Goal: Information Seeking & Learning: Learn about a topic

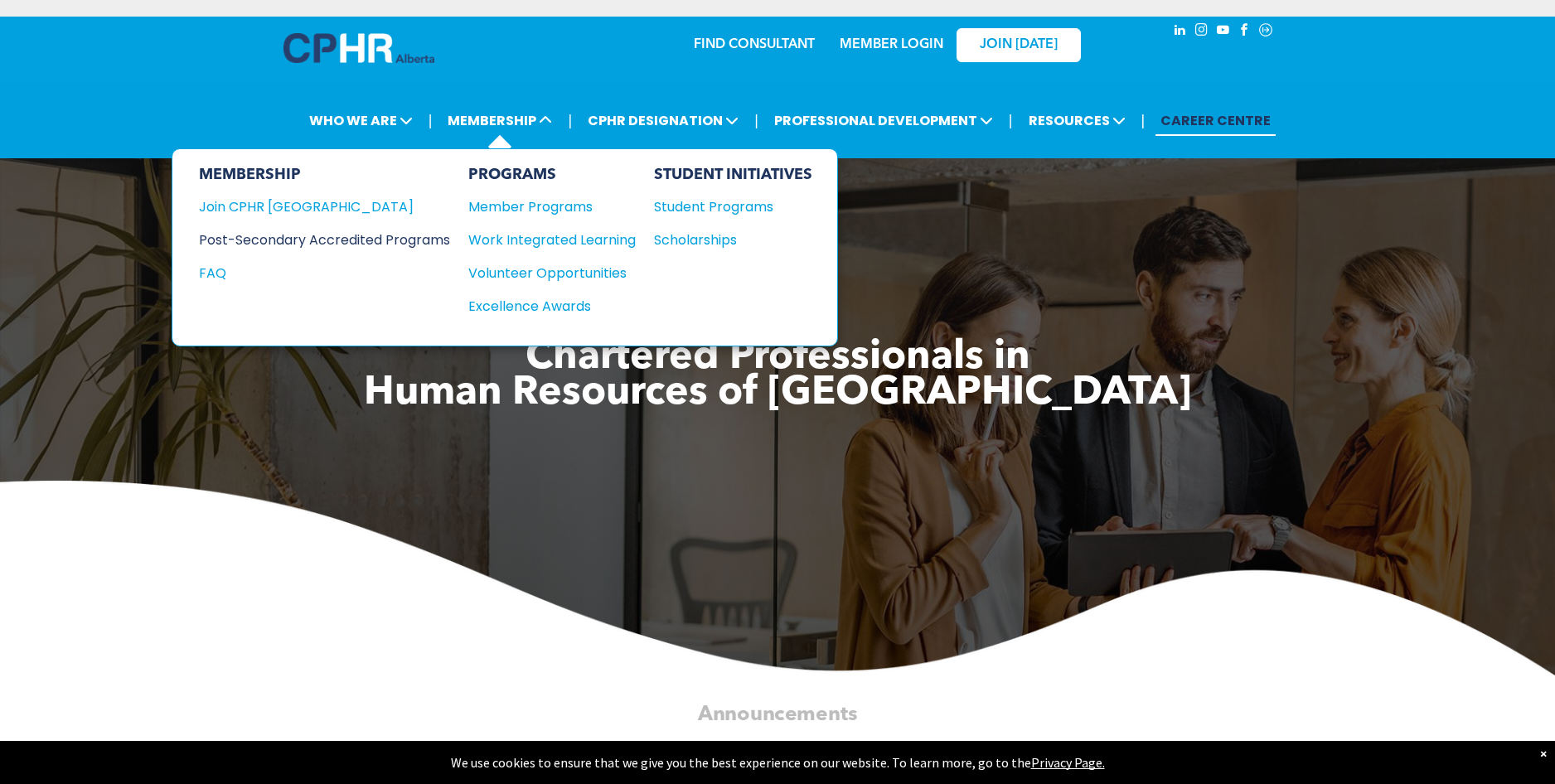
click at [420, 237] on div "Post-Secondary Accredited Programs" at bounding box center [312, 240] width 226 height 21
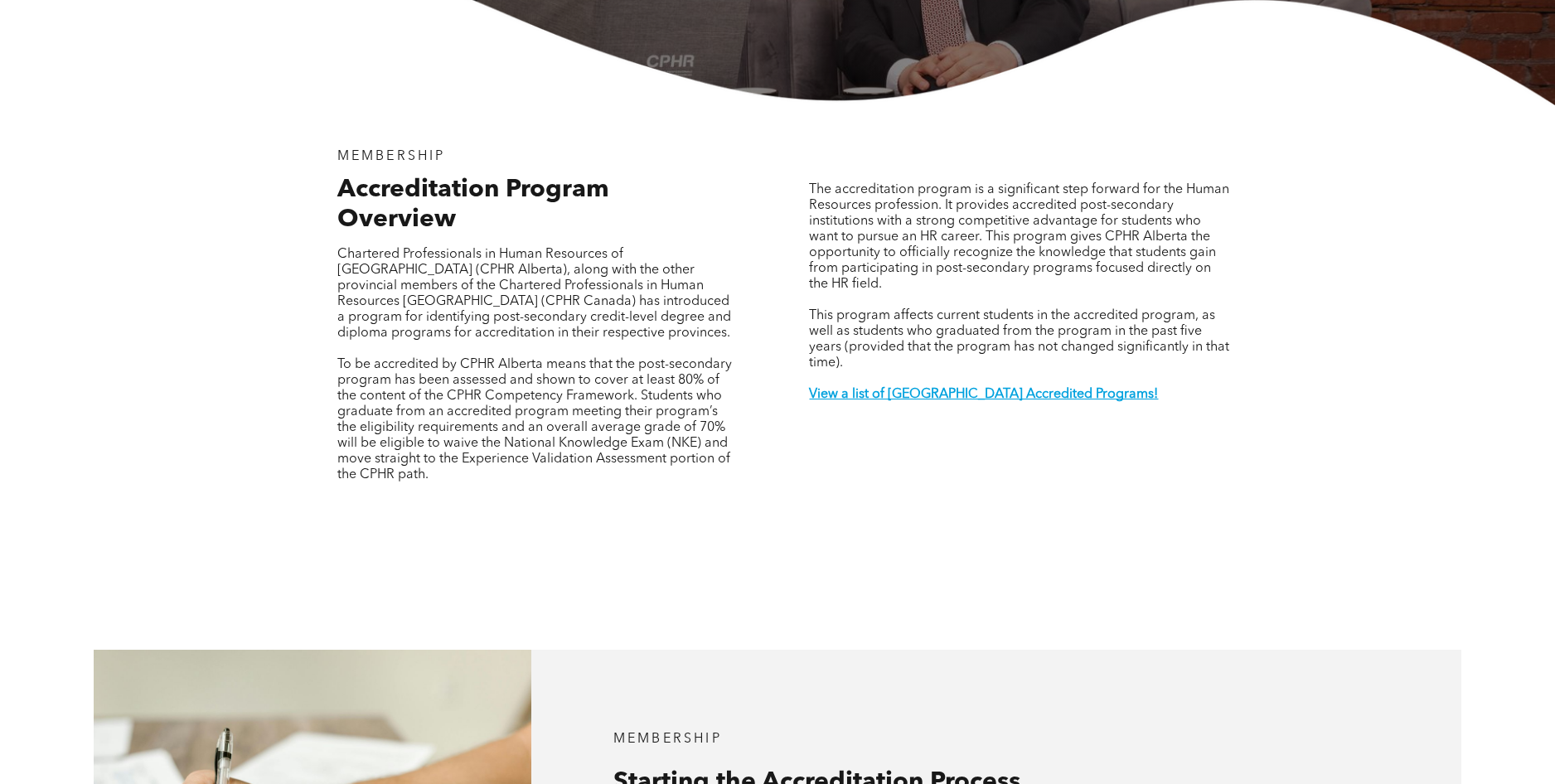
scroll to position [497, 0]
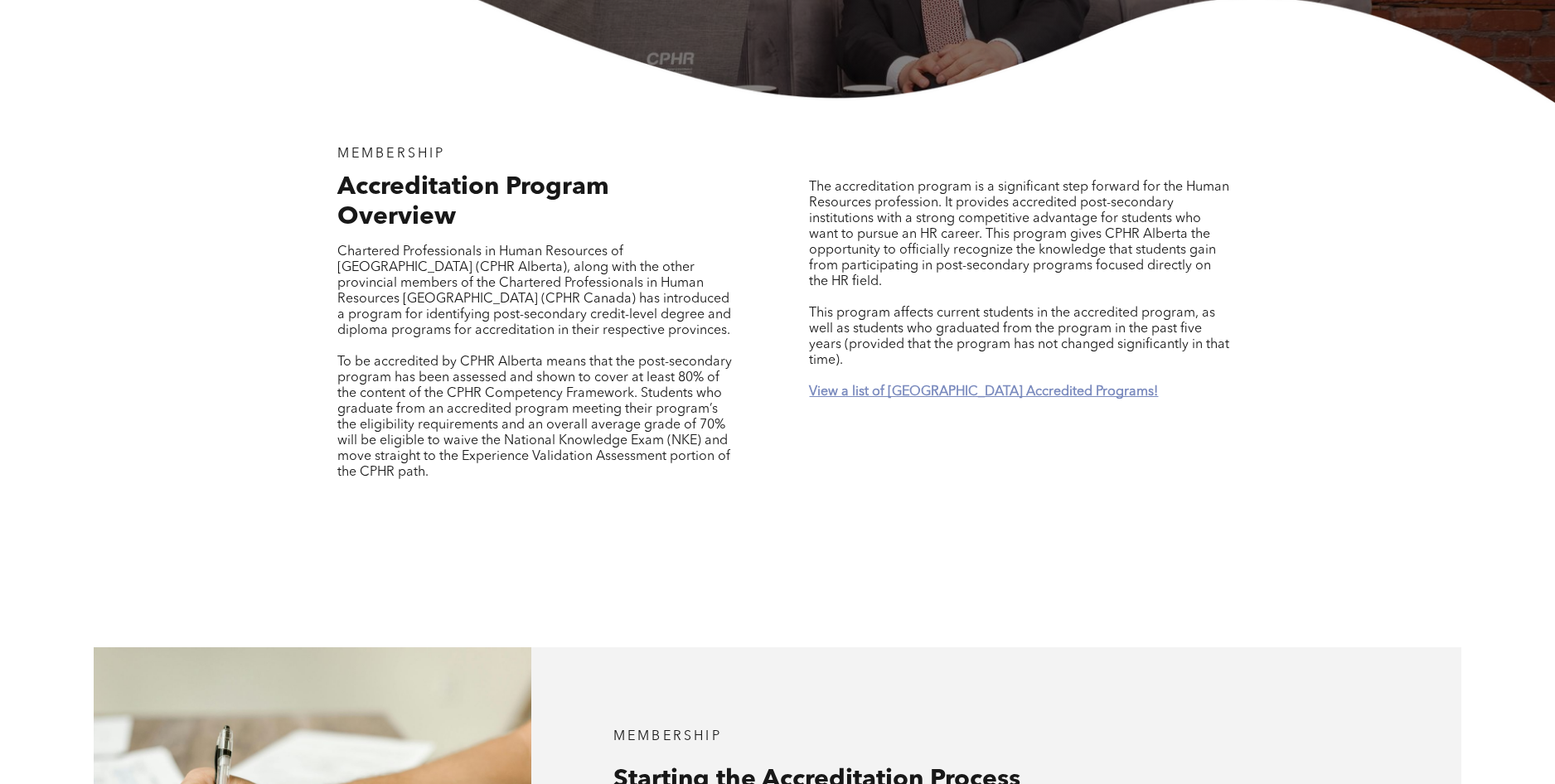
click at [959, 386] on strong "View a list of [GEOGRAPHIC_DATA] Accredited Programs!" at bounding box center [984, 392] width 349 height 13
